Goal: Transaction & Acquisition: Register for event/course

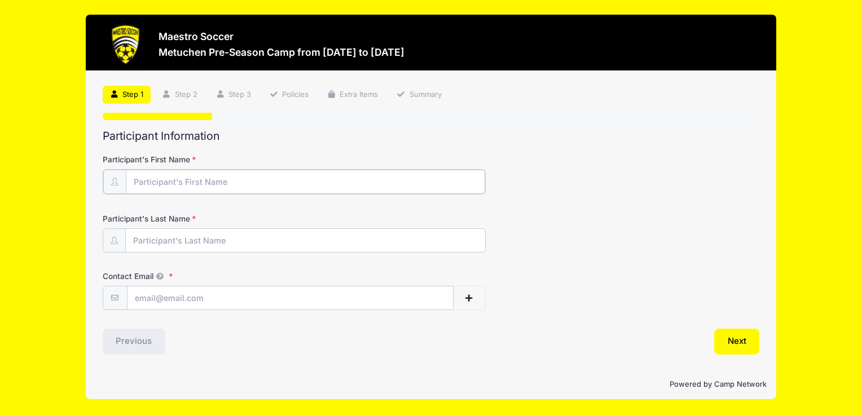
click at [230, 179] on input "Participant's First Name" at bounding box center [305, 182] width 359 height 24
type input "a"
type input "[PERSON_NAME]"
type input "paulstofa"
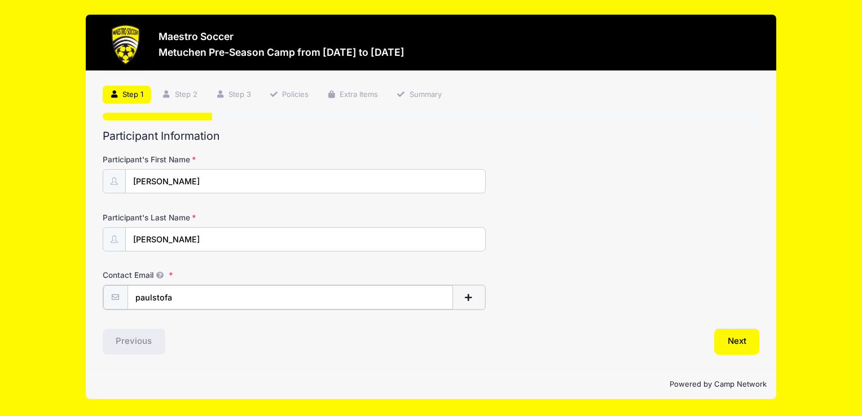
click at [219, 294] on input "paulstofa" at bounding box center [291, 298] width 326 height 24
click at [481, 292] on button "button" at bounding box center [469, 298] width 33 height 24
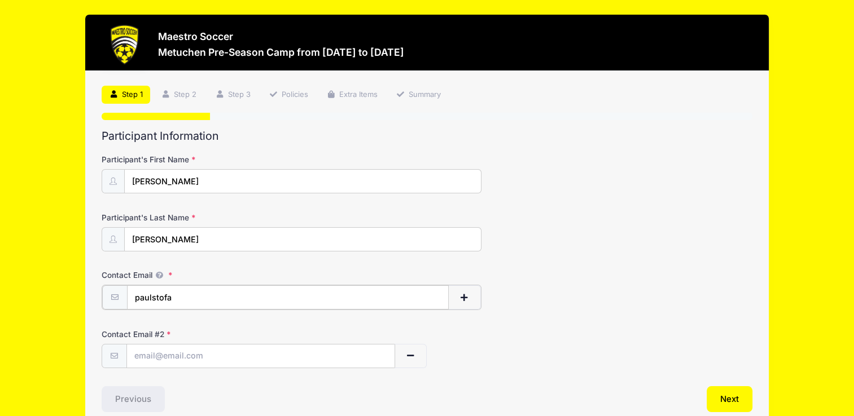
click at [312, 307] on input "paulstofa" at bounding box center [288, 298] width 322 height 24
click at [270, 299] on input "paulstofa" at bounding box center [288, 298] width 322 height 24
type input "[EMAIL_ADDRESS][DOMAIN_NAME]"
drag, startPoint x: 226, startPoint y: 353, endPoint x: 137, endPoint y: 356, distance: 89.2
click at [137, 356] on input "[EMAIL_ADDRESS][DOMAIN_NAME]" at bounding box center [260, 356] width 267 height 24
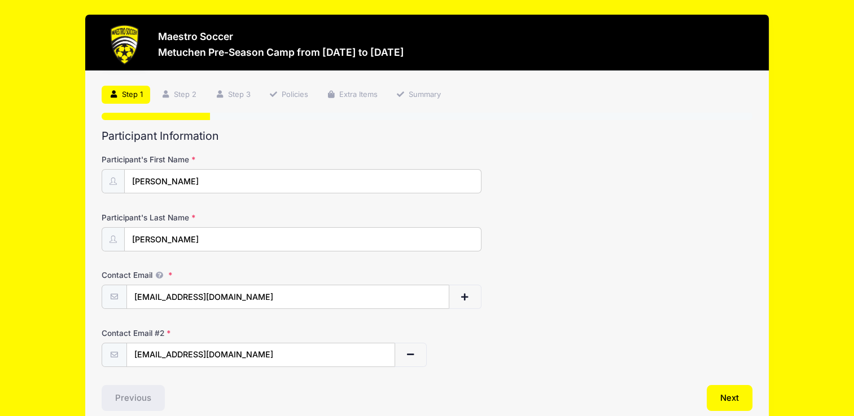
click at [174, 385] on div "Previous" at bounding box center [261, 398] width 331 height 26
drag, startPoint x: 149, startPoint y: 354, endPoint x: 126, endPoint y: 357, distance: 22.8
click at [127, 357] on input "[EMAIL_ADDRESS][DOMAIN_NAME]" at bounding box center [260, 356] width 267 height 24
type input "jaime.stofa@yahoo.com"
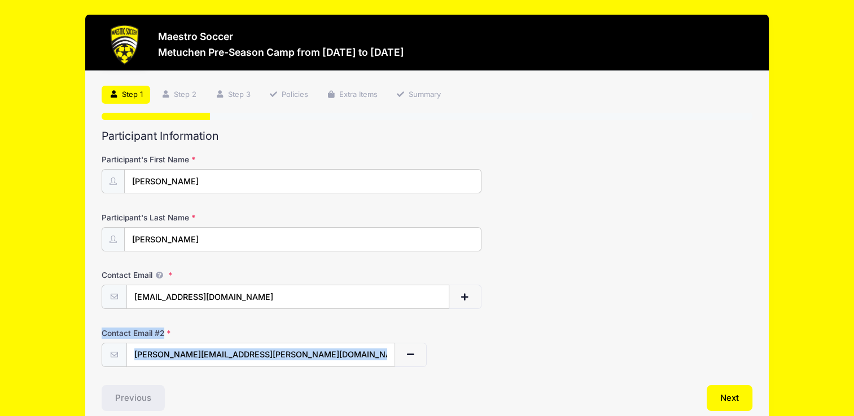
drag, startPoint x: 853, startPoint y: 290, endPoint x: 857, endPoint y: 360, distance: 70.0
click at [854, 360] on html "Processing Request Please wait... Processing Request Please wait... Processing …" at bounding box center [427, 208] width 854 height 416
click at [635, 335] on div "Contact Email # 2 jaime.stofa@yahoo.com" at bounding box center [427, 347] width 650 height 39
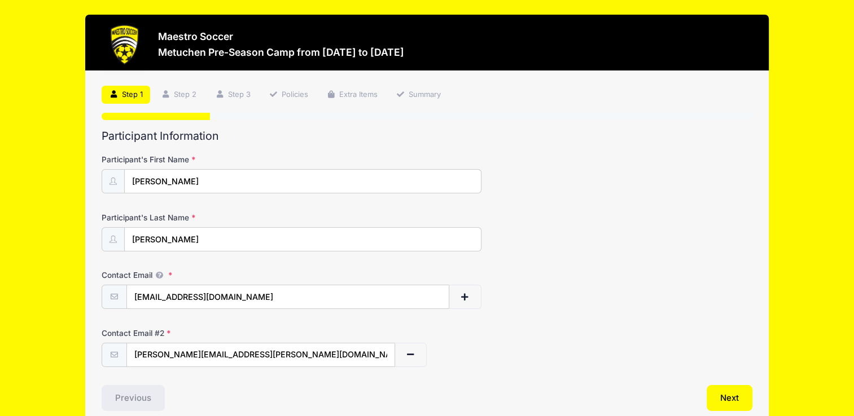
scroll to position [52, 0]
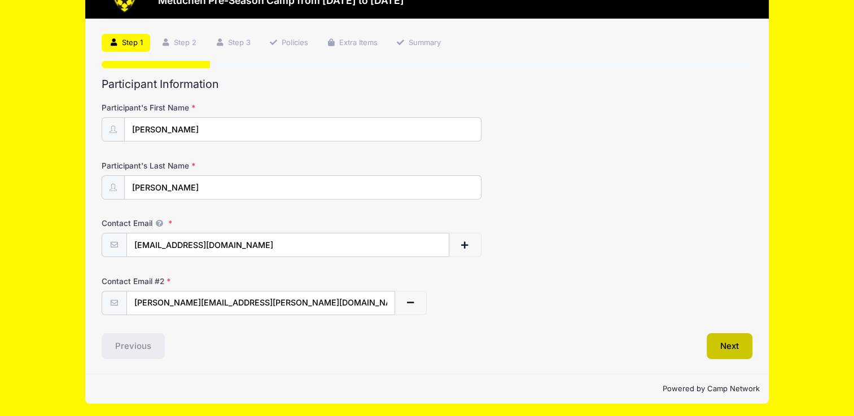
click at [734, 344] on button "Next" at bounding box center [729, 346] width 46 height 26
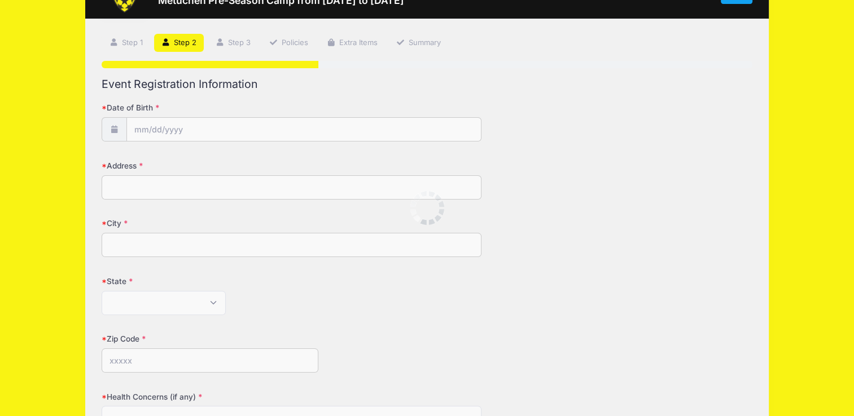
scroll to position [0, 0]
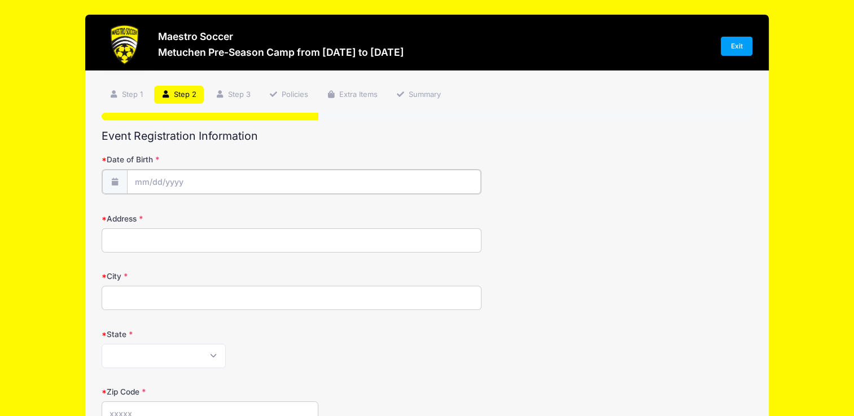
click at [200, 178] on input "Date of Birth" at bounding box center [304, 182] width 354 height 24
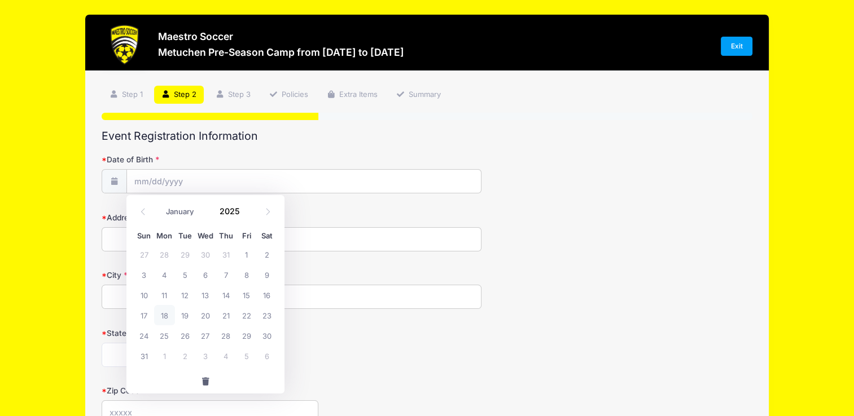
click at [143, 212] on icon at bounding box center [142, 211] width 7 height 7
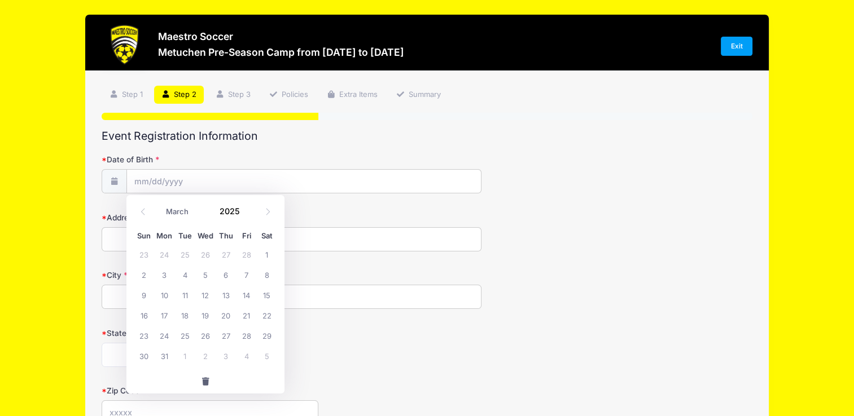
click at [143, 212] on icon at bounding box center [142, 211] width 7 height 7
drag, startPoint x: 143, startPoint y: 212, endPoint x: 266, endPoint y: 212, distance: 123.0
click at [266, 212] on icon at bounding box center [267, 211] width 7 height 7
select select "1"
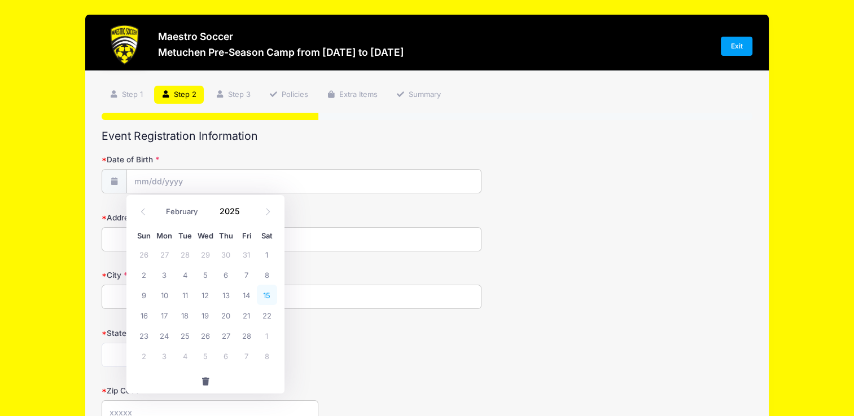
click at [267, 297] on span "15" at bounding box center [267, 295] width 20 height 20
type input "02/15/2025"
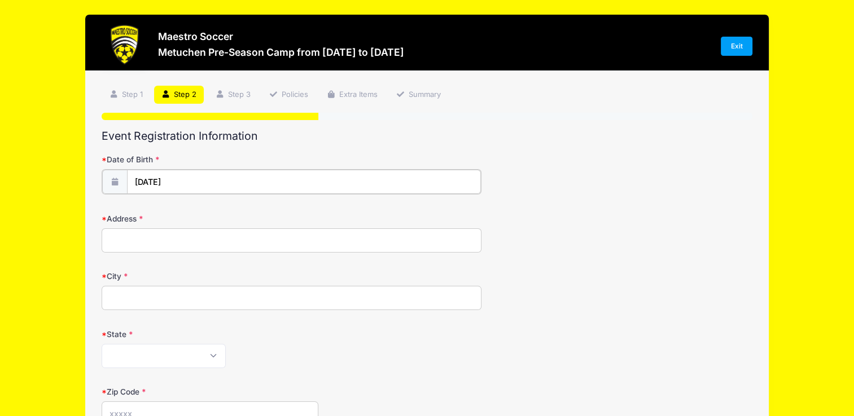
click at [186, 183] on input "02/15/2025" at bounding box center [304, 182] width 354 height 24
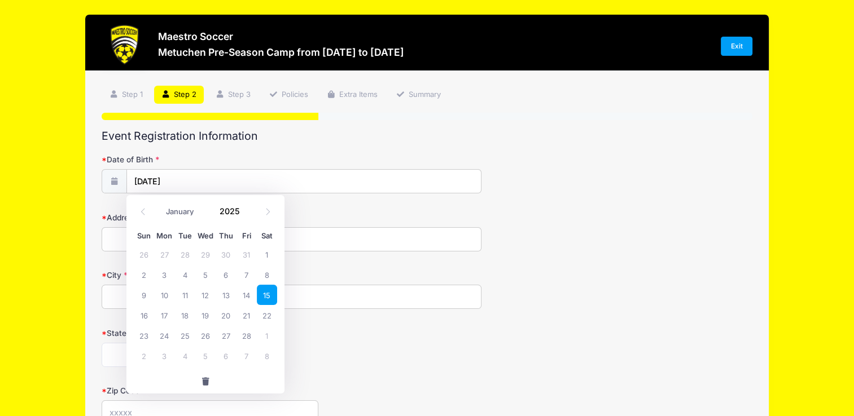
click at [238, 215] on input "2025" at bounding box center [232, 211] width 37 height 17
click at [245, 207] on span at bounding box center [247, 207] width 8 height 8
click at [246, 214] on span at bounding box center [247, 216] width 8 height 8
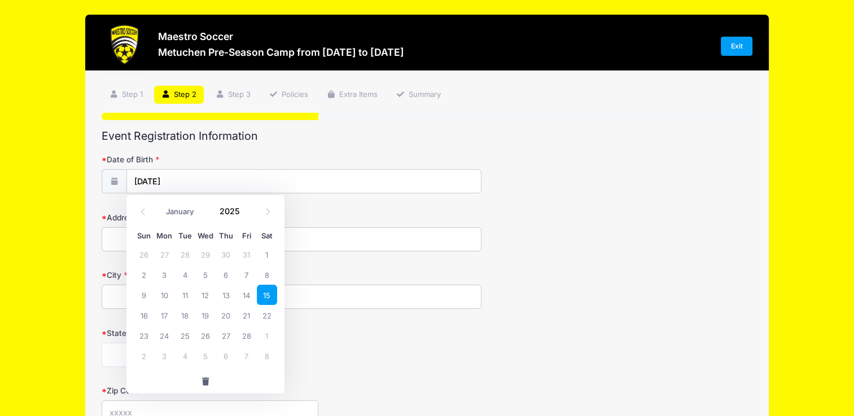
click at [246, 214] on span at bounding box center [247, 216] width 8 height 8
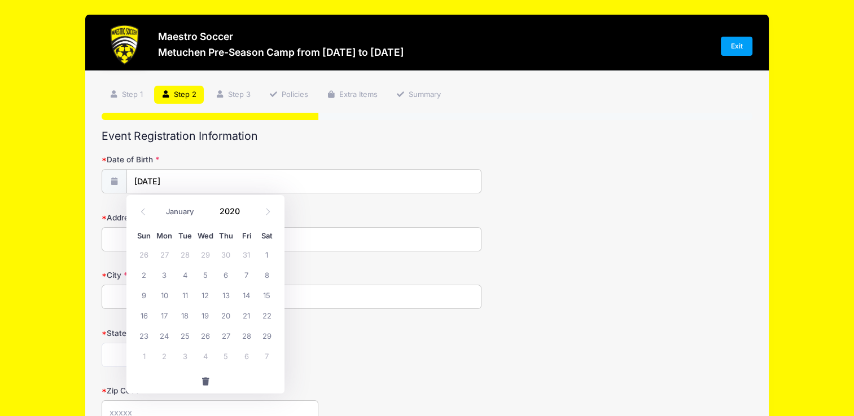
click at [246, 214] on span at bounding box center [247, 216] width 8 height 8
type input "2017"
click at [371, 263] on form "Date of Birth 02/15/2025 Address City State Alabama Alaska American Samoa Arizo…" at bounding box center [427, 395] width 650 height 483
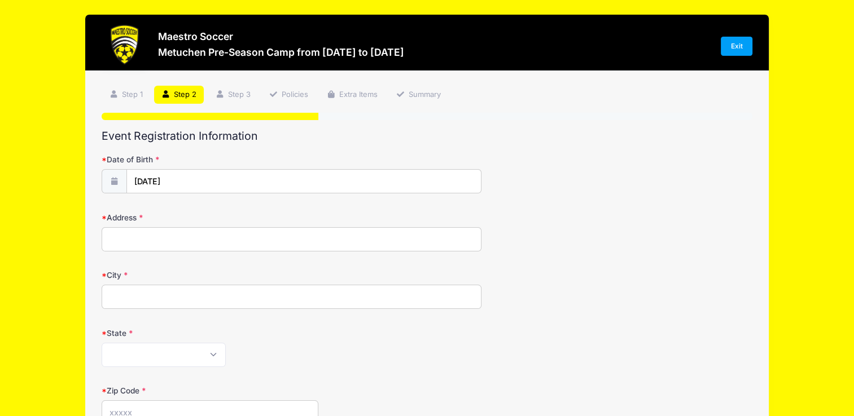
click at [227, 240] on input "Address" at bounding box center [291, 239] width 379 height 24
type input "168 Plainfield Rd"
type input "Metuchen"
select select "NJ"
type input "08840"
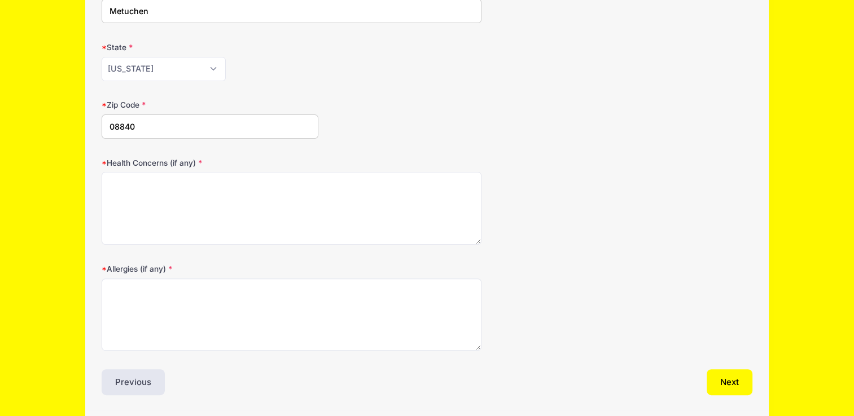
scroll to position [290, 0]
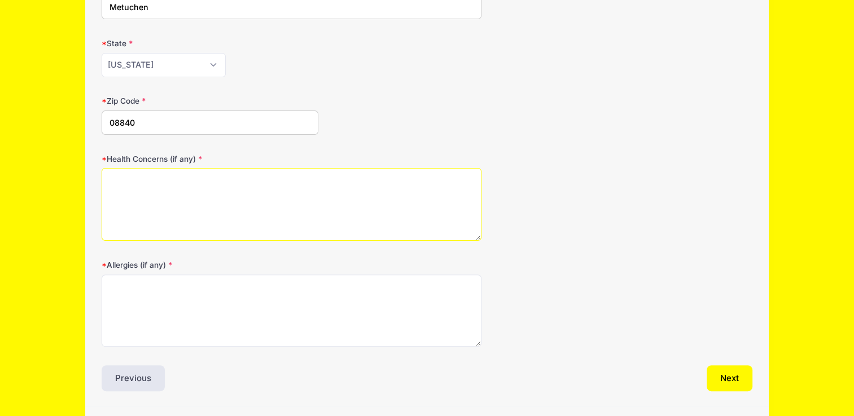
click at [295, 192] on textarea "Health Concerns (if any)" at bounding box center [291, 204] width 379 height 73
type textarea "n/a"
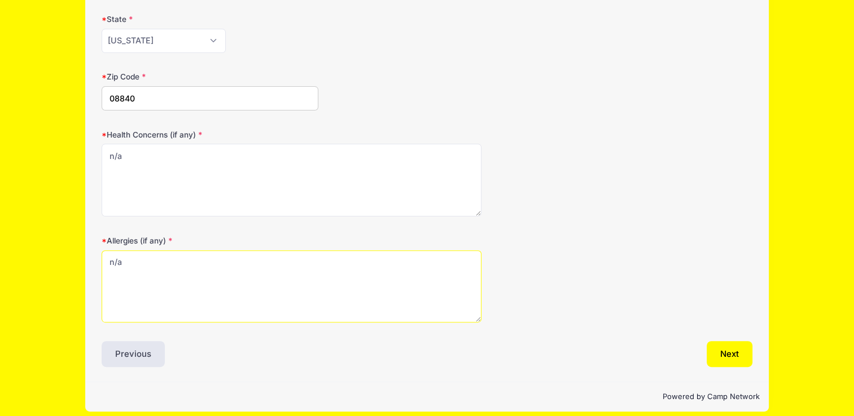
scroll to position [322, 0]
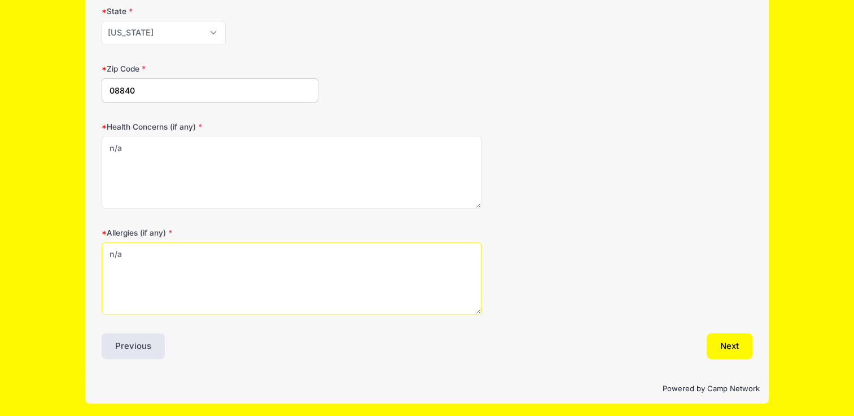
type textarea "n/a"
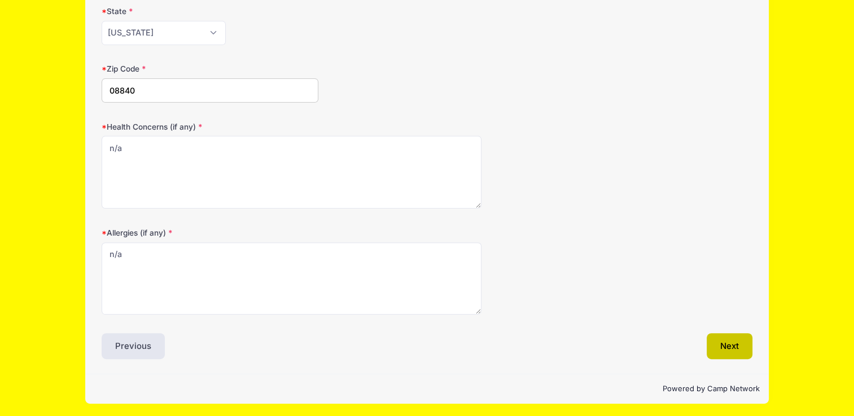
click at [730, 344] on button "Next" at bounding box center [729, 346] width 46 height 26
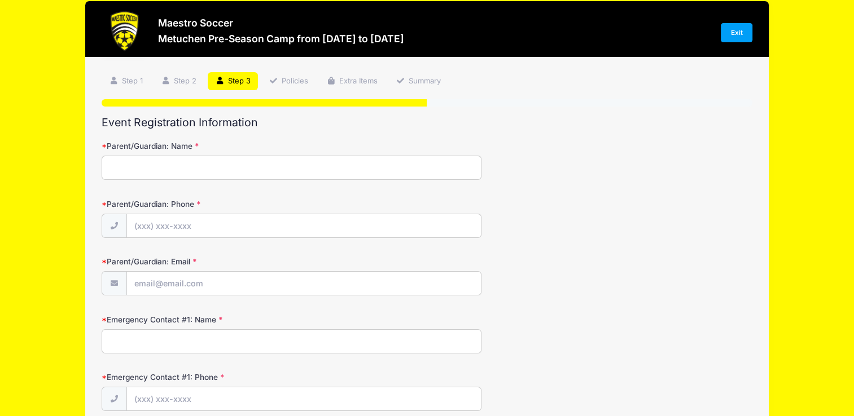
scroll to position [0, 0]
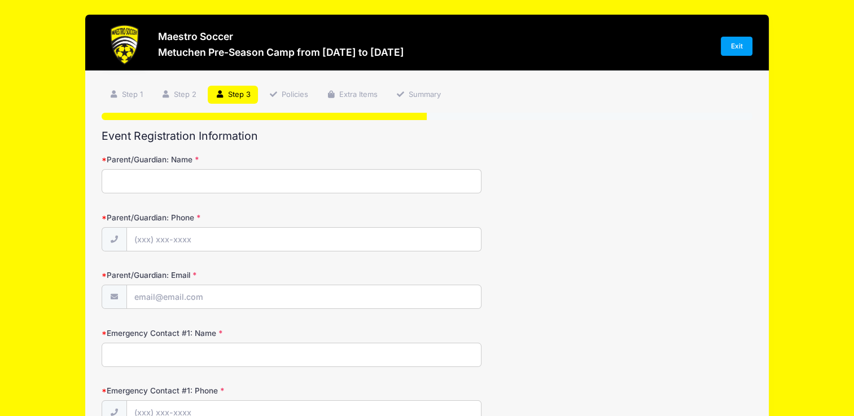
click at [363, 178] on input "Parent/Guardian: Name" at bounding box center [291, 181] width 379 height 24
click at [328, 178] on input "Paul" at bounding box center [291, 181] width 379 height 24
type input "Paul Stofa"
type input "(732) 754-9104"
click at [231, 301] on input "Parent/Guardian: Email" at bounding box center [304, 298] width 354 height 24
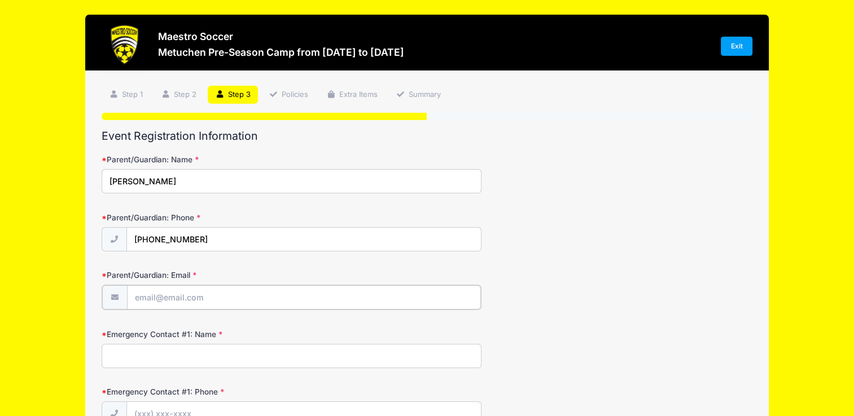
type input "[EMAIL_ADDRESS][DOMAIN_NAME]"
click at [214, 362] on input "Emergency Contact #1: Name" at bounding box center [291, 355] width 379 height 24
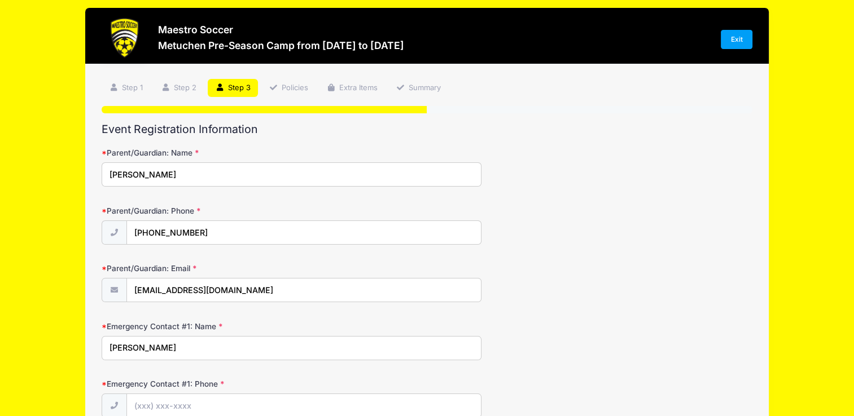
click at [217, 346] on input "Jaime" at bounding box center [291, 348] width 379 height 24
type input "Jaime Stofa"
click at [195, 399] on input "Emergency Contact #1: Phone" at bounding box center [304, 406] width 354 height 24
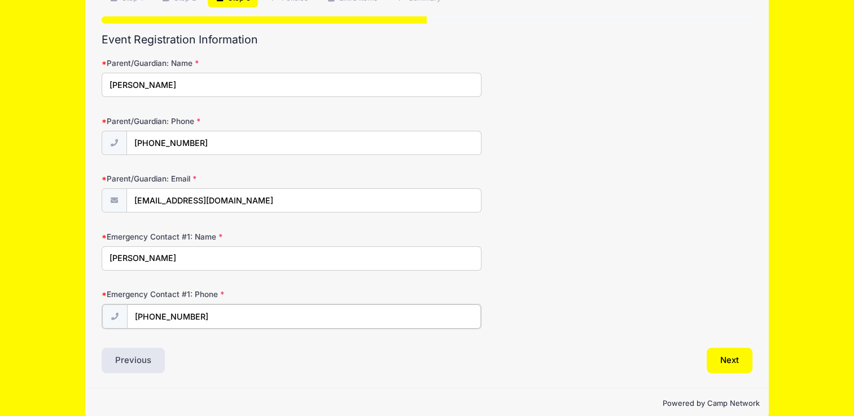
scroll to position [111, 0]
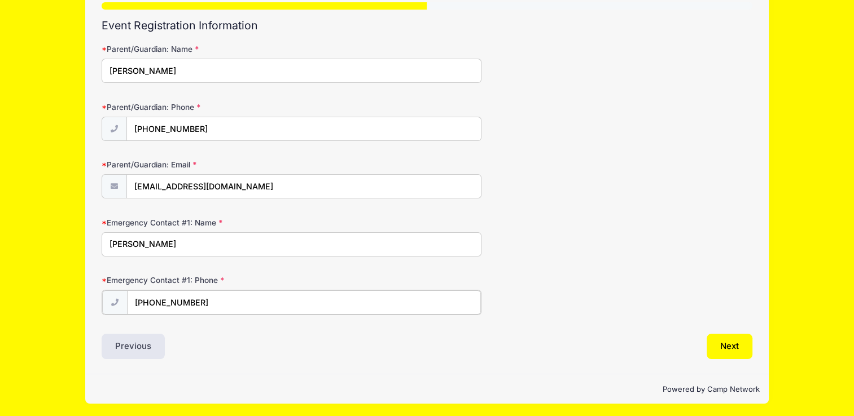
type input "(908) 930-2775"
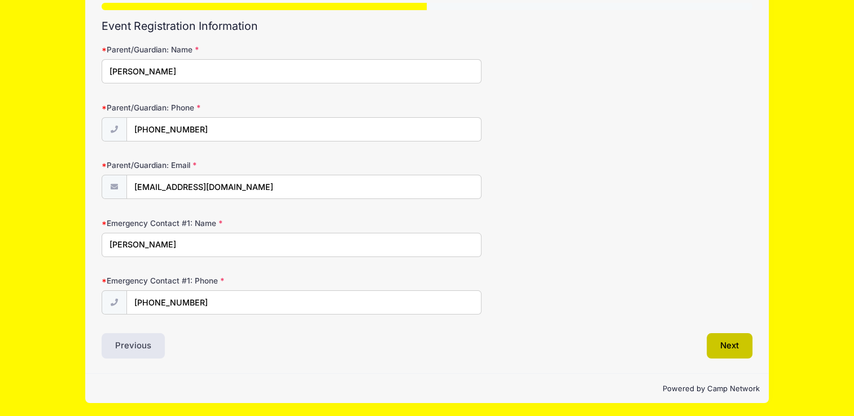
click at [725, 349] on button "Next" at bounding box center [729, 346] width 46 height 26
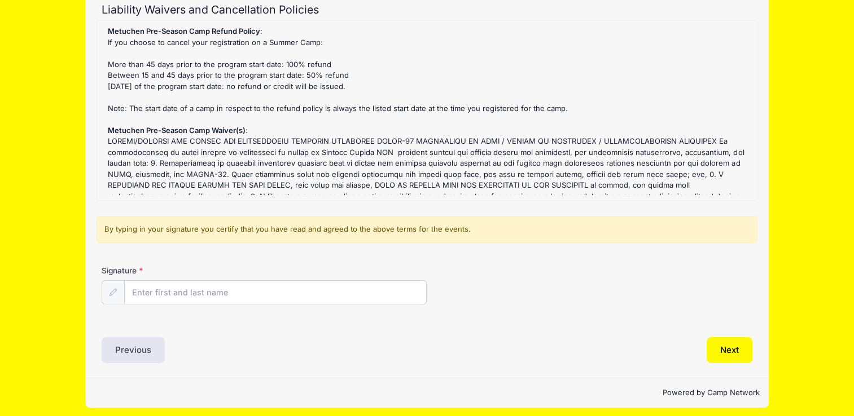
scroll to position [131, 0]
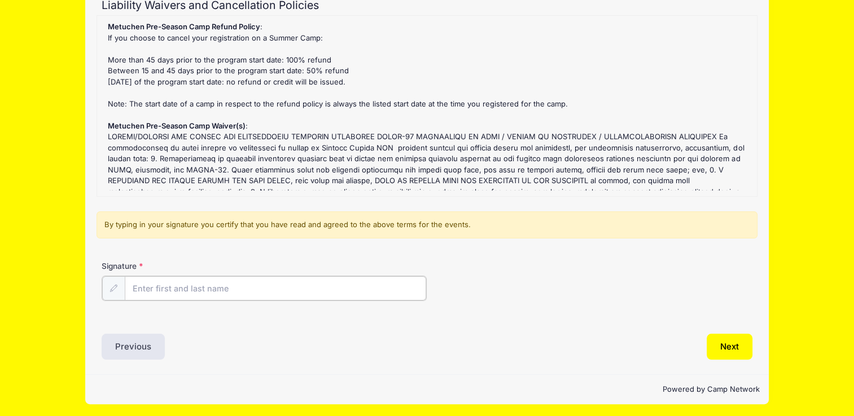
click at [186, 292] on input "Signature" at bounding box center [275, 288] width 301 height 24
click at [140, 288] on input "A Paul Stofa" at bounding box center [275, 288] width 301 height 24
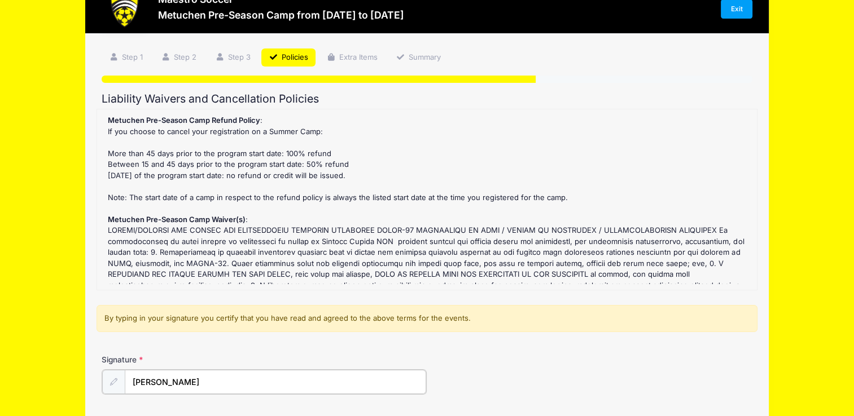
scroll to position [132, 0]
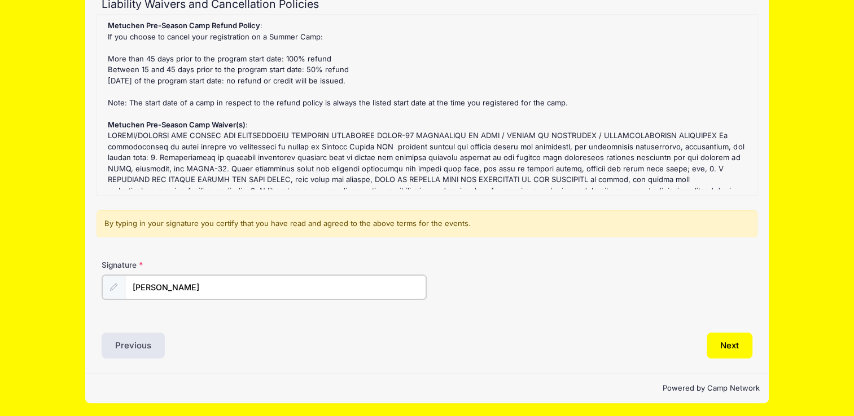
type input "Paul Stofa"
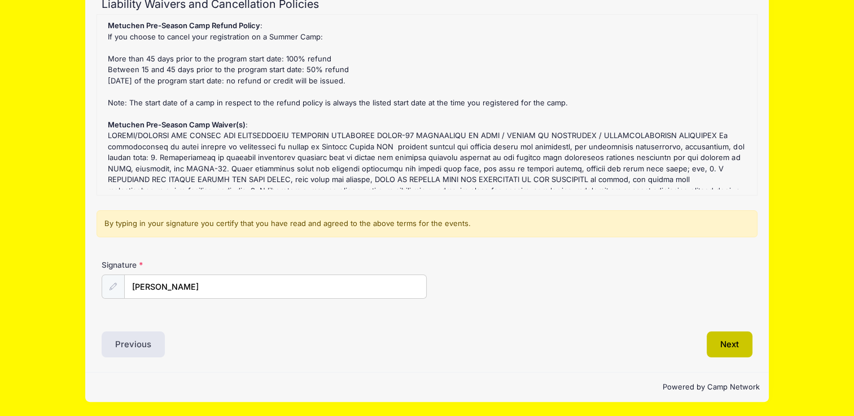
scroll to position [131, 0]
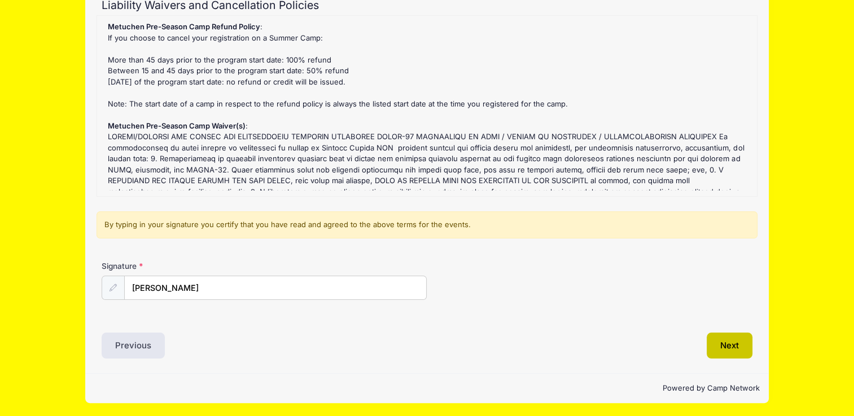
click at [719, 351] on button "Next" at bounding box center [729, 346] width 46 height 26
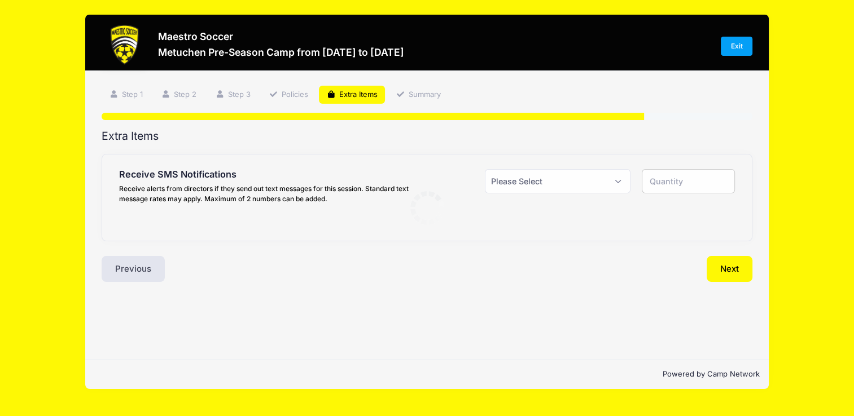
scroll to position [0, 0]
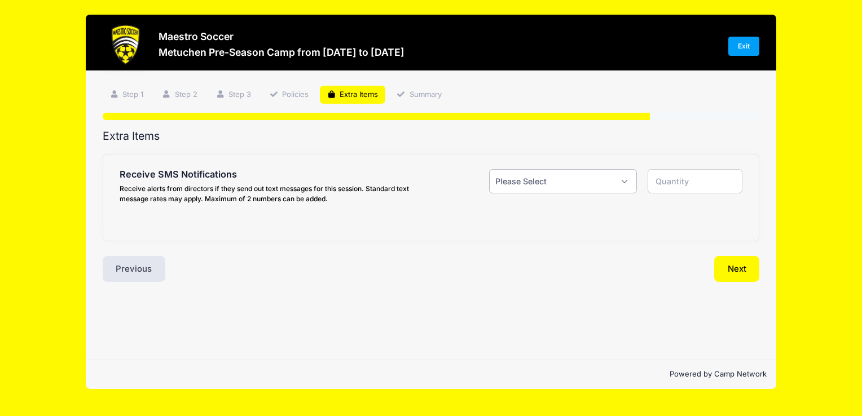
click at [630, 181] on select "Please Select Yes ($0.00) No" at bounding box center [562, 181] width 147 height 24
select select "1"
click at [489, 169] on select "Please Select Yes ($0.00) No" at bounding box center [562, 181] width 147 height 24
type input "1"
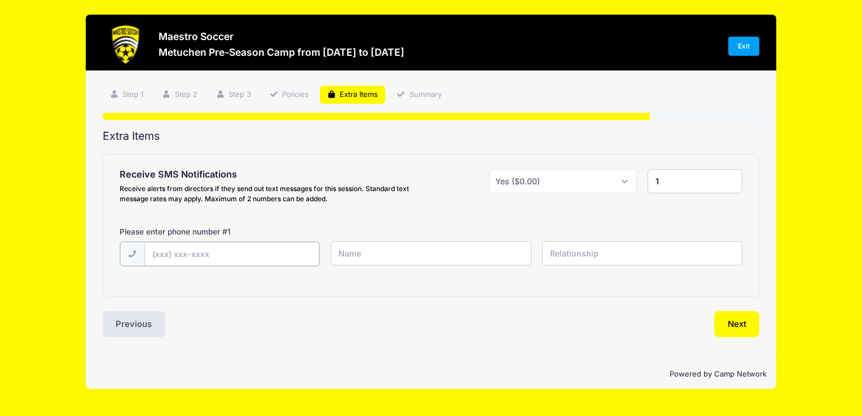
click at [0, 0] on input "text" at bounding box center [0, 0] width 0 height 0
type input "(732) 754-9104"
click at [0, 0] on input "text" at bounding box center [0, 0] width 0 height 0
type input "Paul Stofa"
click at [0, 0] on input "text" at bounding box center [0, 0] width 0 height 0
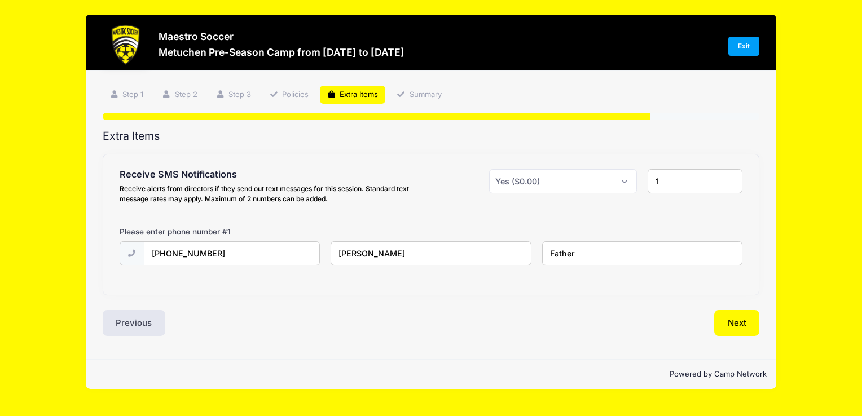
type input "Father"
type input "2"
click at [731, 179] on input "2" at bounding box center [695, 181] width 95 height 24
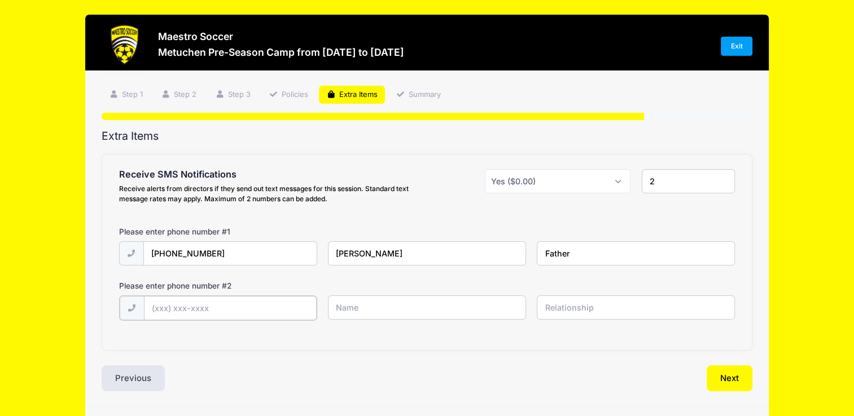
click at [0, 0] on input "text" at bounding box center [0, 0] width 0 height 0
type input "(908) 930-2775"
click at [0, 0] on input "text" at bounding box center [0, 0] width 0 height 0
type input "Jaime Stofa"
click at [0, 0] on input "text" at bounding box center [0, 0] width 0 height 0
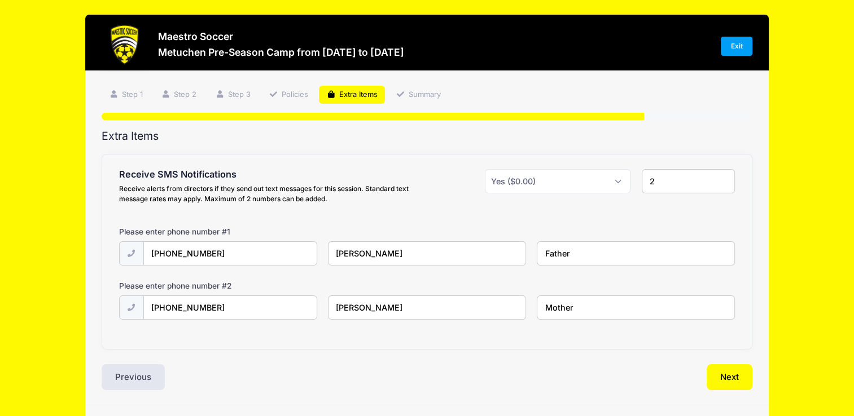
type input "Mother"
click at [735, 384] on button "Next" at bounding box center [729, 378] width 46 height 26
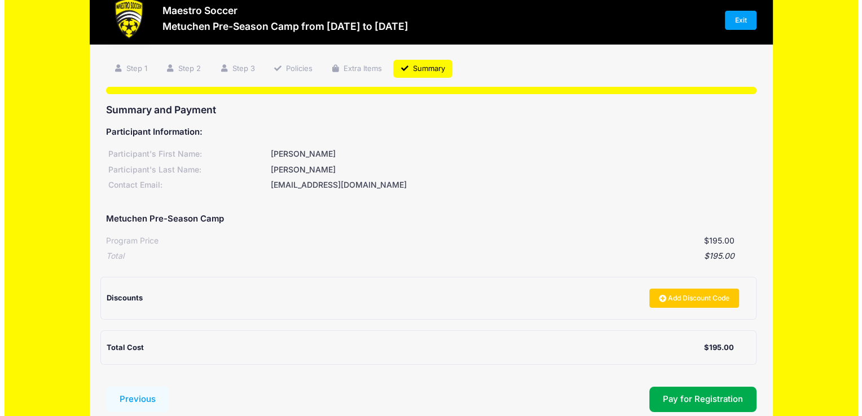
scroll to position [102, 0]
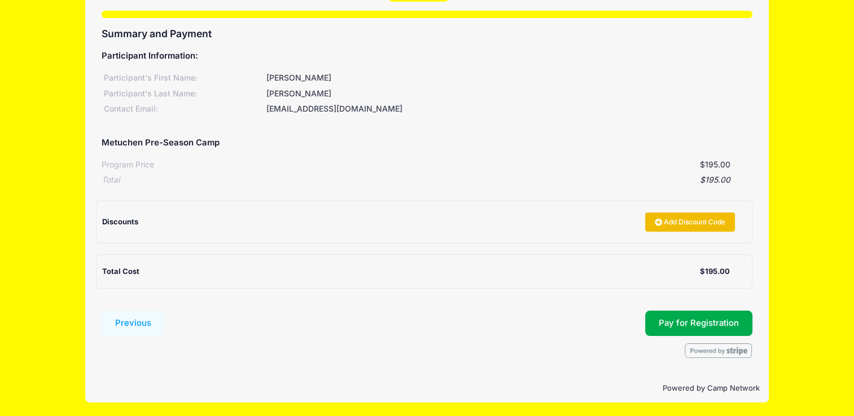
click at [657, 223] on icon at bounding box center [659, 223] width 9 height 0
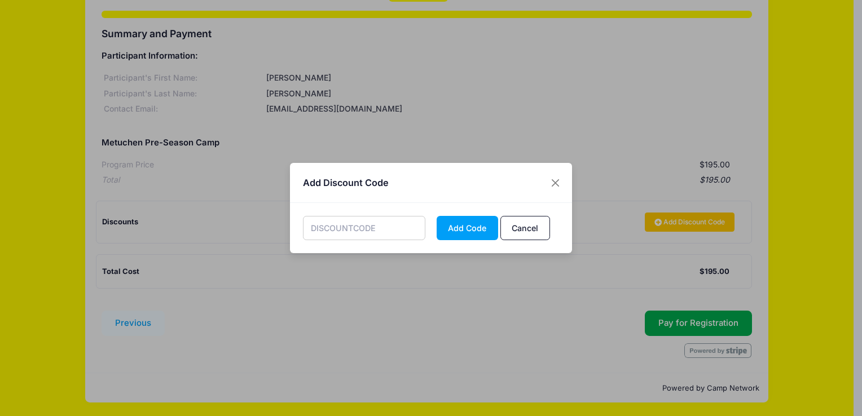
click at [348, 226] on input "text" at bounding box center [364, 228] width 123 height 24
type input "SOCCER25"
click at [449, 232] on button "Add Code" at bounding box center [468, 228] width 62 height 24
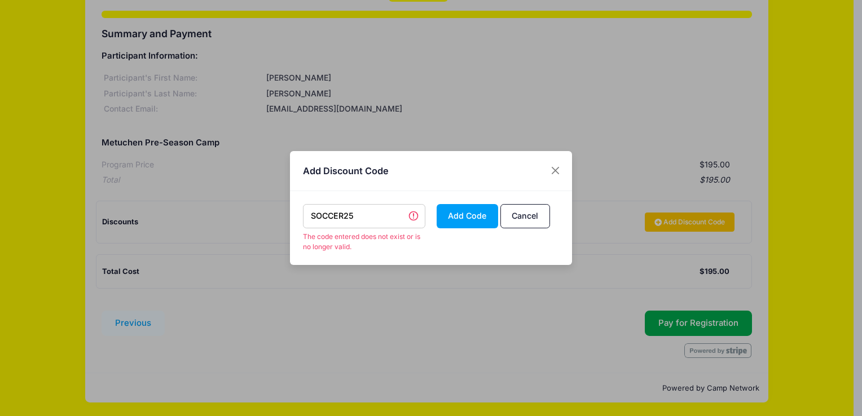
drag, startPoint x: 374, startPoint y: 220, endPoint x: 298, endPoint y: 217, distance: 76.2
click at [298, 217] on div "SOCCER25 The code entered does not exist or is no longer valid." at bounding box center [364, 228] width 134 height 49
click at [514, 212] on div "SOCCER25 The code entered does not exist or is no longer valid. Add Code Cancel" at bounding box center [431, 228] width 282 height 74
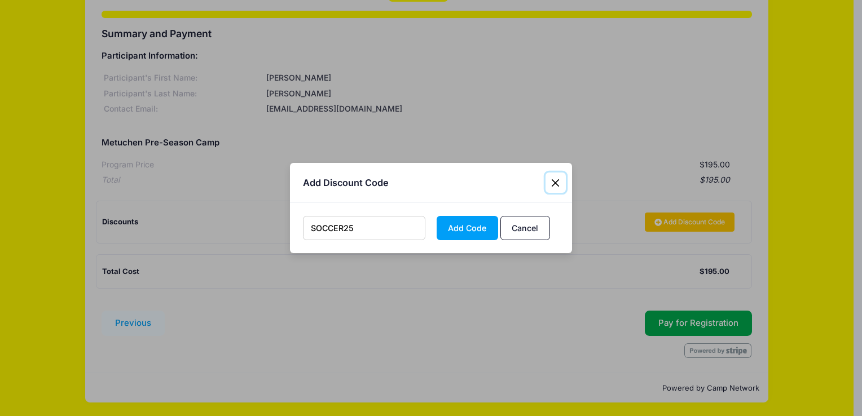
click at [559, 185] on button "Close" at bounding box center [556, 183] width 20 height 20
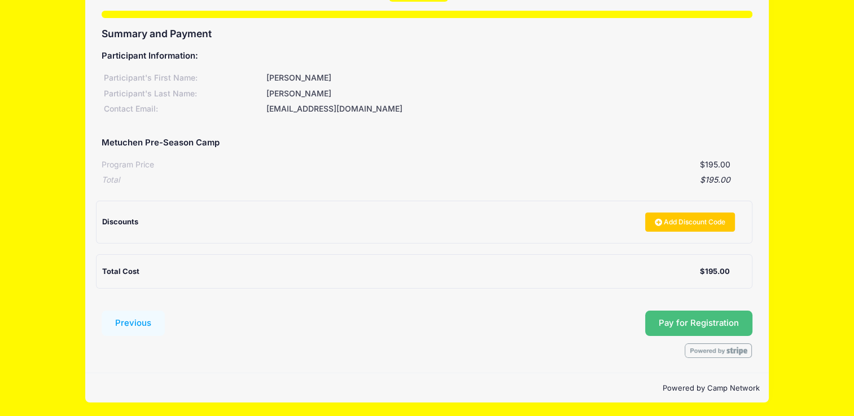
click at [720, 318] on span "Pay for Registration" at bounding box center [698, 323] width 80 height 10
